Goal: Transaction & Acquisition: Book appointment/travel/reservation

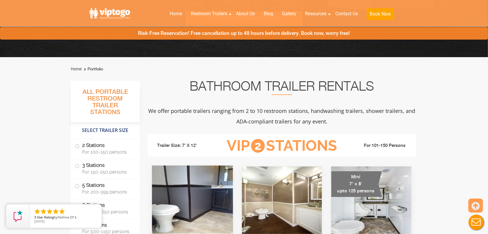
scroll to position [147, 0]
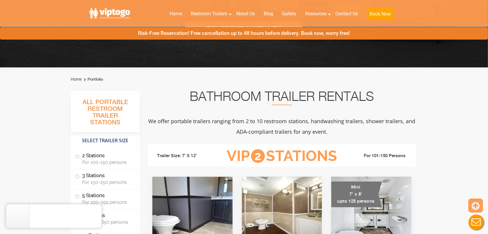
click at [358, 129] on p "We offer portable trailers ranging from 2 to 10 restroom stations, handwashing …" at bounding box center [282, 126] width 269 height 21
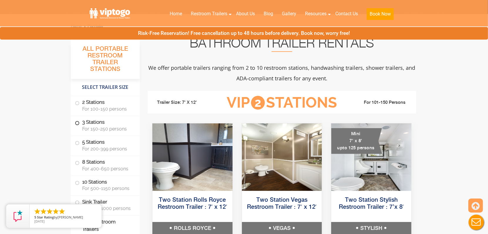
scroll to position [235, 0]
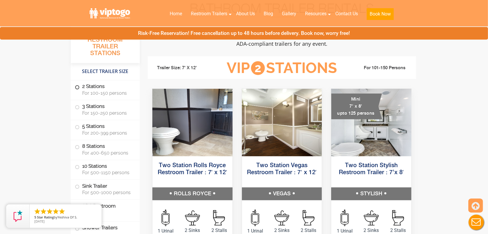
click at [113, 91] on span "For 100-150 persons" at bounding box center [107, 93] width 51 height 6
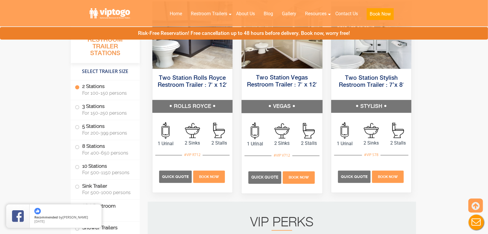
scroll to position [327, 0]
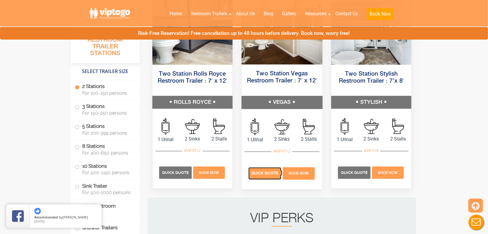
click at [258, 177] on p "Quick Quote" at bounding box center [265, 174] width 33 height 12
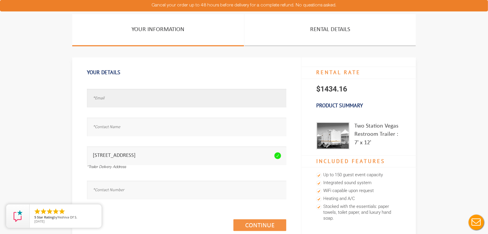
click at [118, 103] on input "text" at bounding box center [186, 98] width 199 height 19
type input "test@test.com"
type input "r"
type input "test"
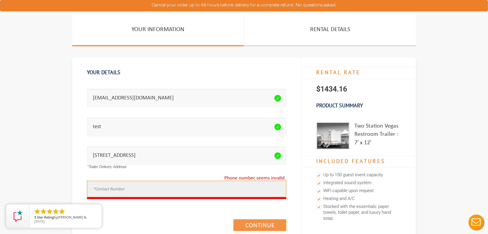
click at [108, 186] on input "text" at bounding box center [186, 190] width 199 height 19
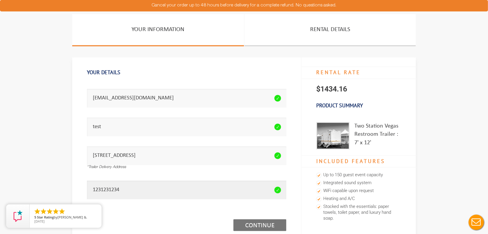
type input "1231231234"
click at [265, 221] on link "Continue (1/3)" at bounding box center [260, 226] width 53 height 12
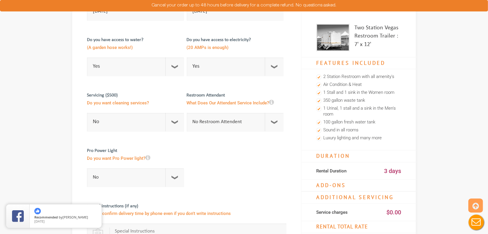
scroll to position [88, 0]
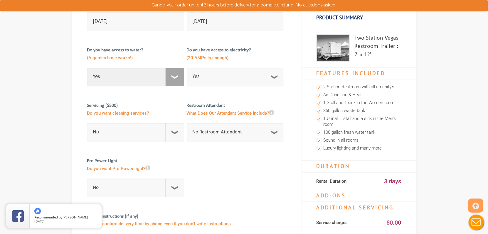
click at [174, 81] on select "Select Option Yes No" at bounding box center [135, 77] width 97 height 19
select select "No"
click at [87, 68] on select "Select Option Yes No" at bounding box center [135, 77] width 97 height 19
checkbox input "true"
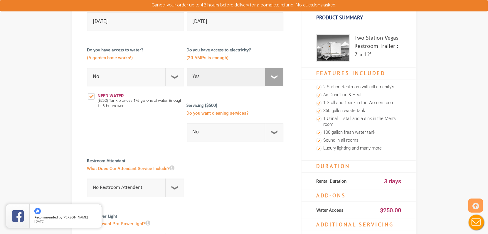
drag, startPoint x: 270, startPoint y: 77, endPoint x: 270, endPoint y: 80, distance: 3.0
click at [270, 77] on select "Select Option Yes No" at bounding box center [235, 77] width 97 height 19
select select "No"
click at [187, 68] on select "Select Option Yes No" at bounding box center [235, 77] width 97 height 19
checkbox input "true"
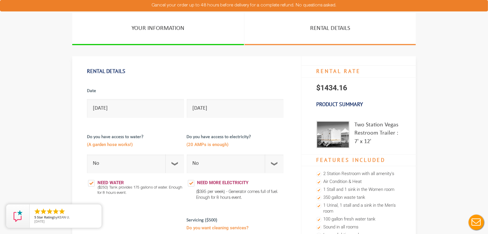
scroll to position [0, 0]
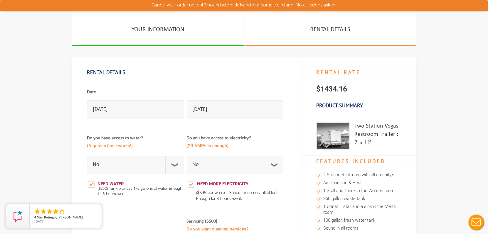
click at [286, 123] on div at bounding box center [186, 219] width 199 height 194
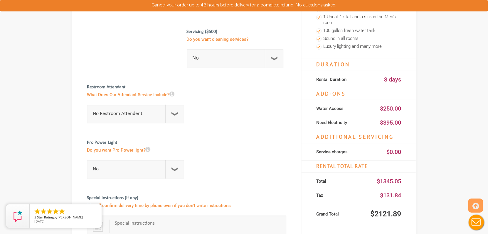
scroll to position [176, 0]
